Goal: Book appointment/travel/reservation

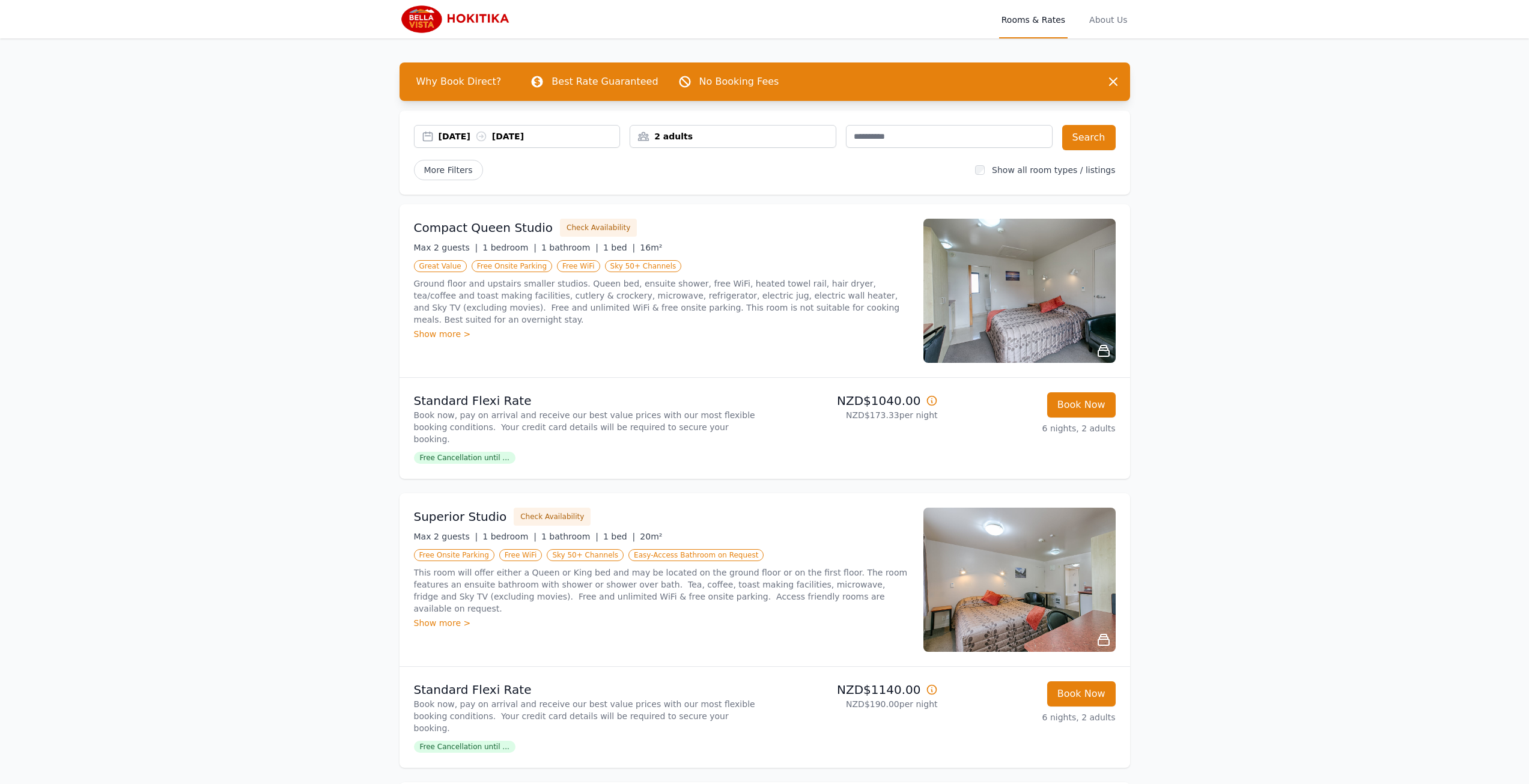
click at [722, 137] on div "2 adults" at bounding box center [732, 136] width 205 height 12
click at [722, 216] on icon at bounding box center [720, 217] width 9 height 9
click at [724, 216] on icon at bounding box center [728, 217] width 9 height 9
click at [866, 161] on div "More Filters" at bounding box center [689, 170] width 552 height 21
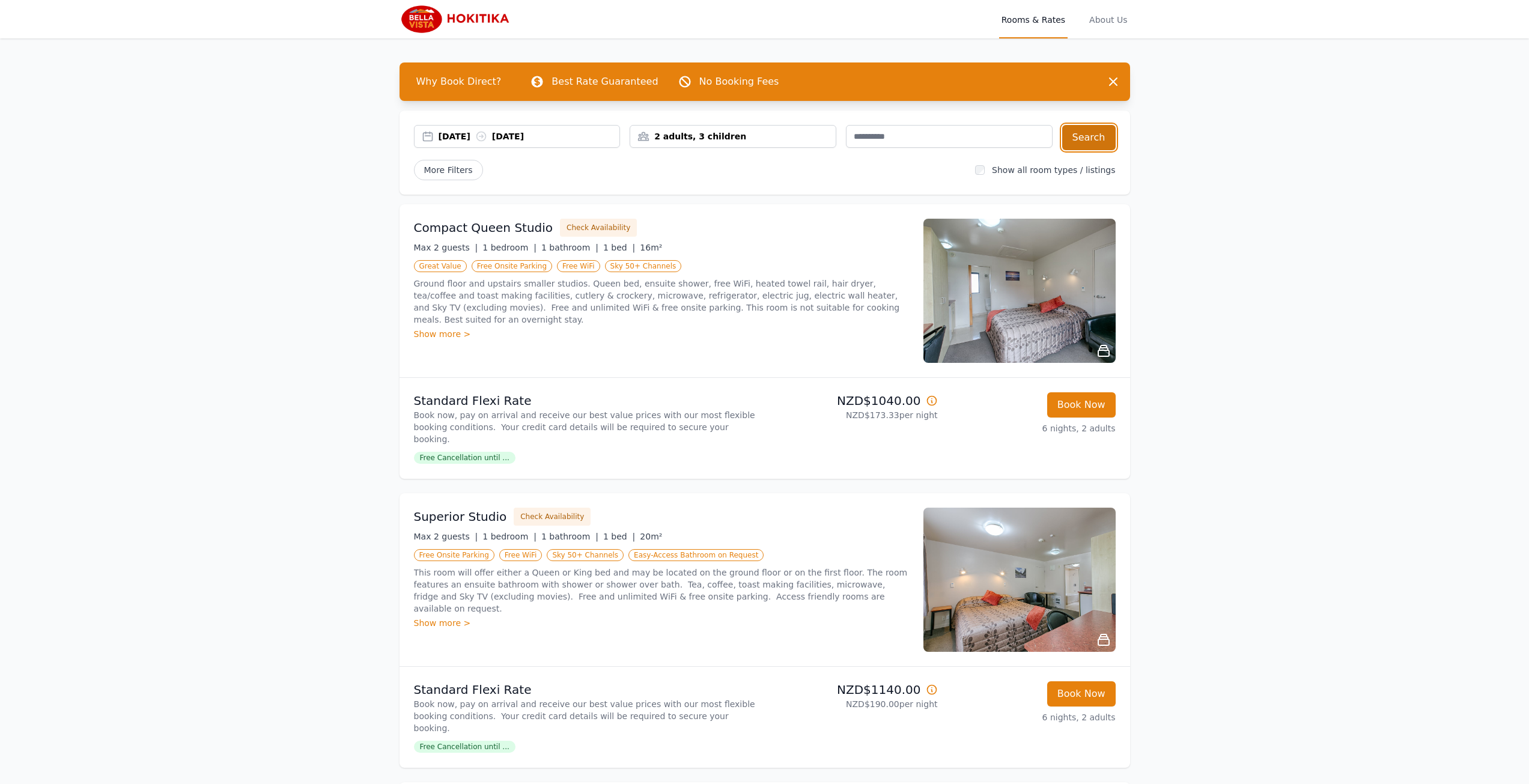
click at [1093, 141] on button "Search" at bounding box center [1089, 137] width 54 height 25
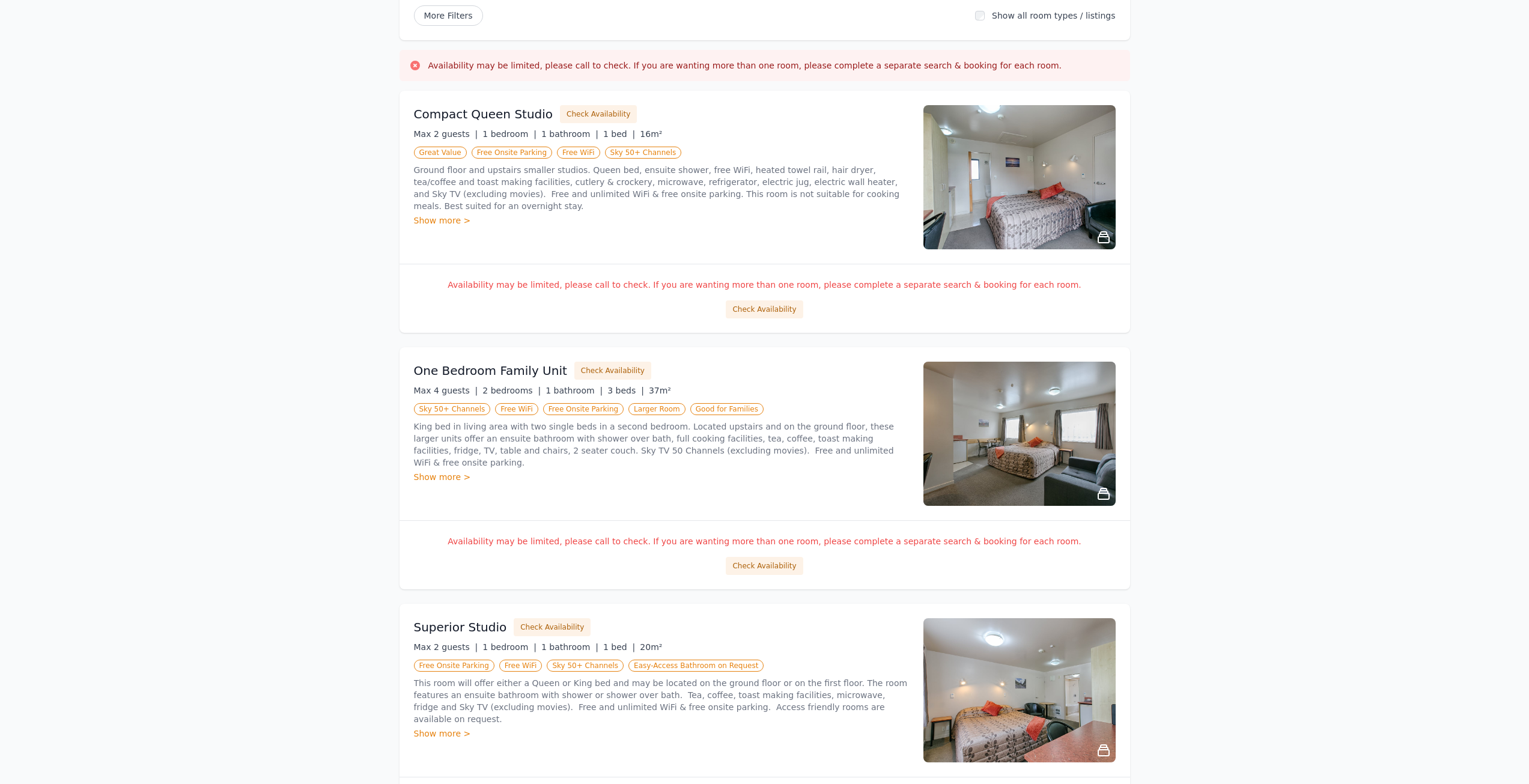
scroll to position [240, 0]
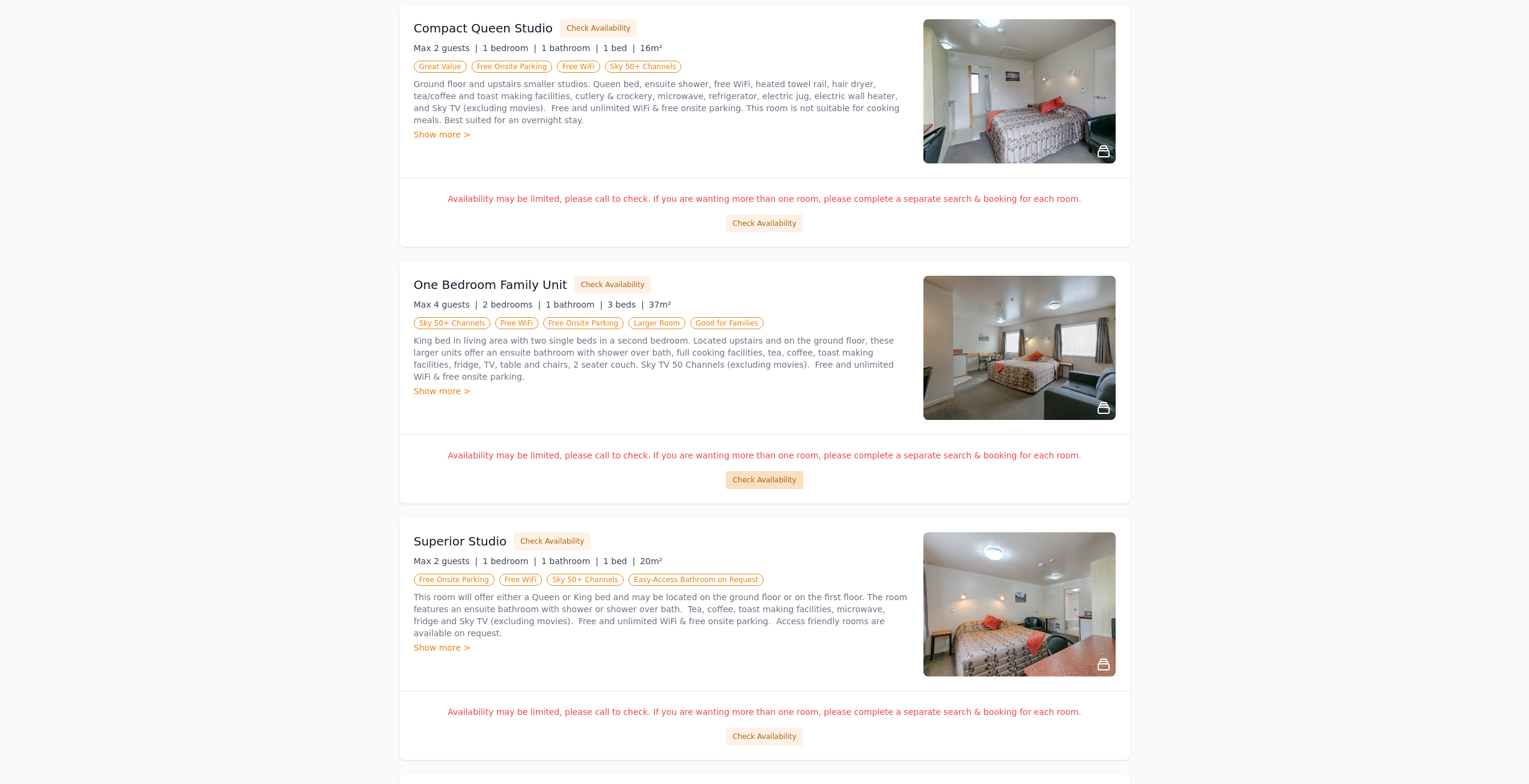
click at [774, 482] on button "Check Availability" at bounding box center [764, 480] width 77 height 18
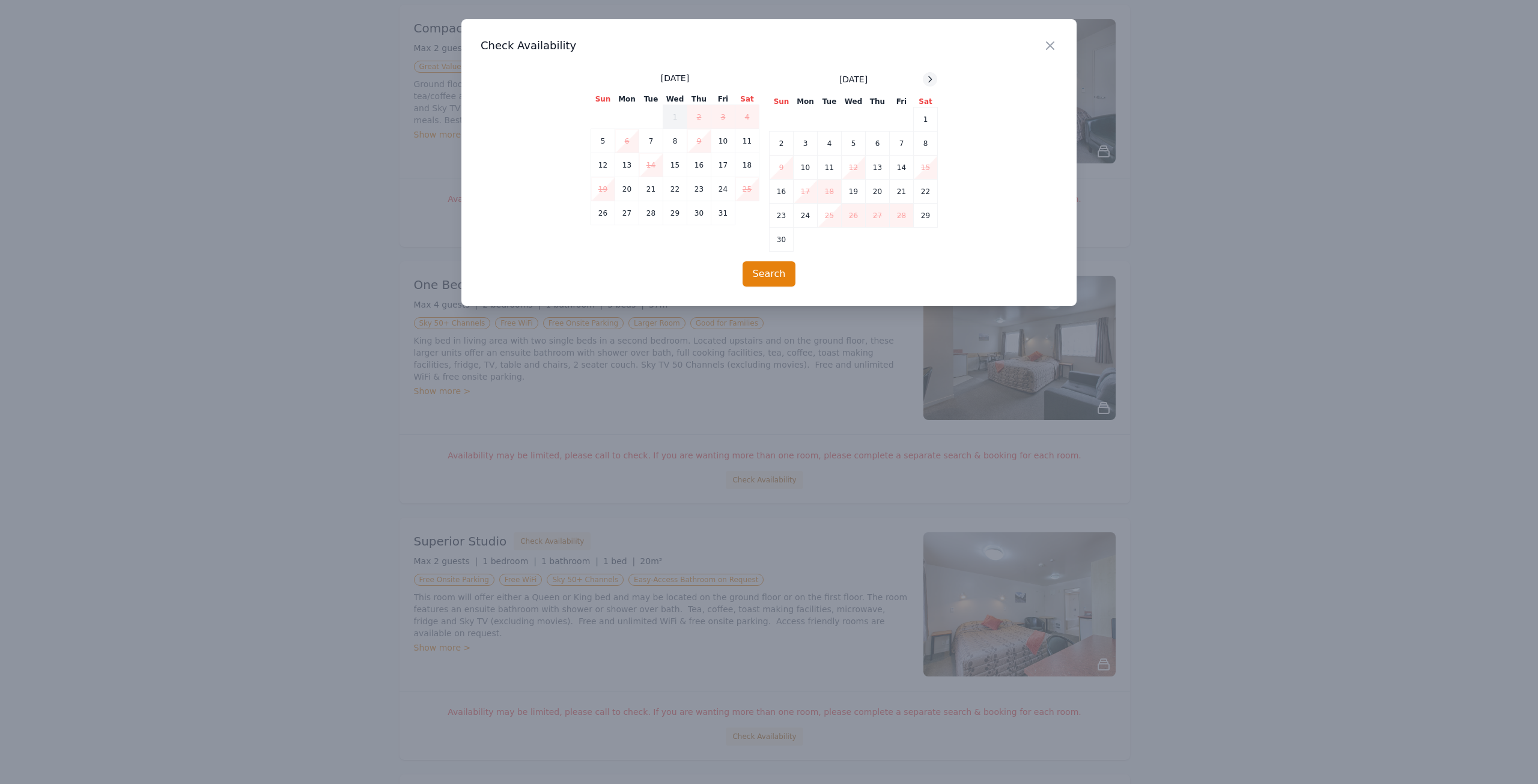
click at [932, 79] on icon at bounding box center [930, 79] width 9 height 9
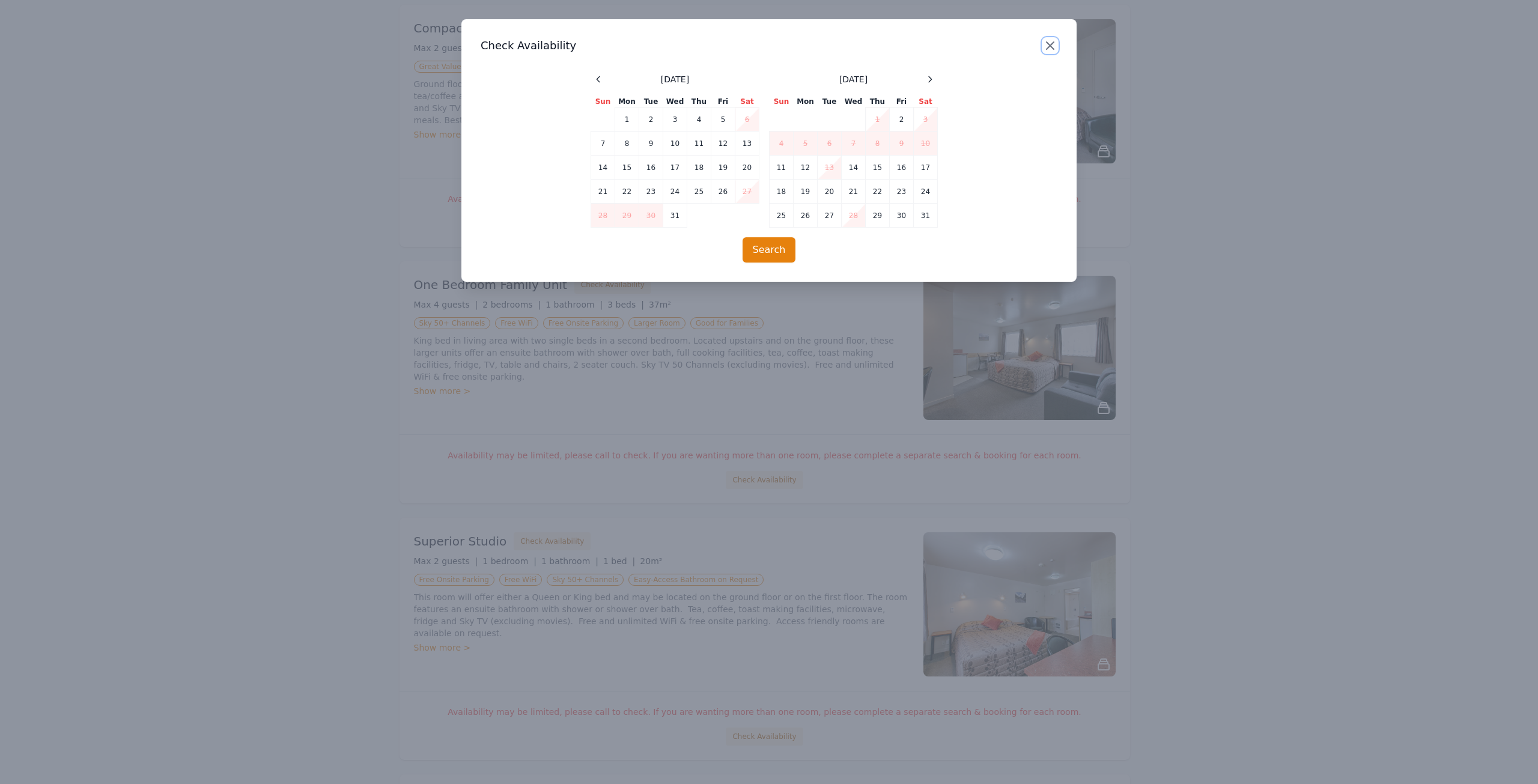
click at [1051, 45] on icon "button" at bounding box center [1050, 46] width 7 height 7
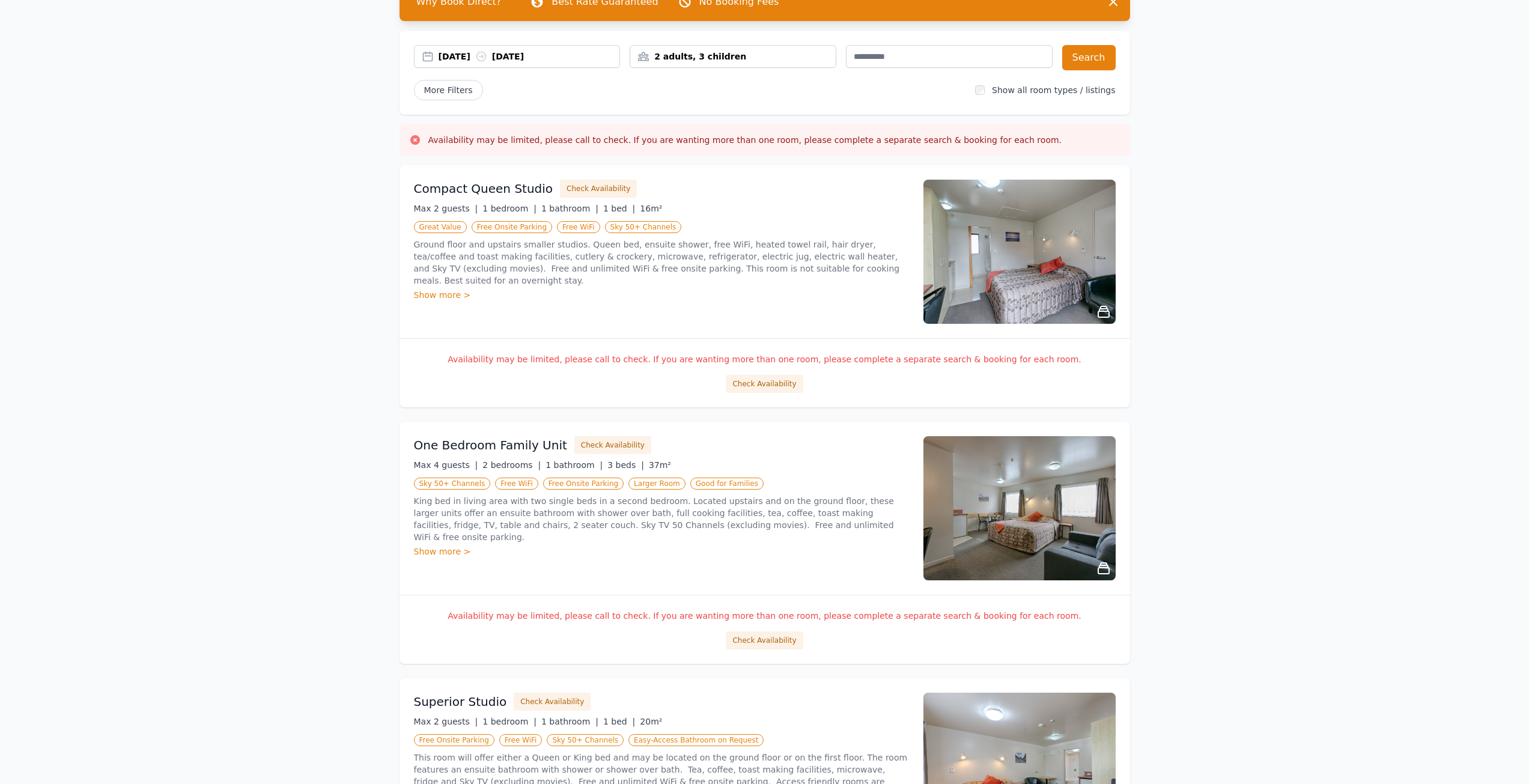
scroll to position [0, 0]
